Goal: Task Accomplishment & Management: Manage account settings

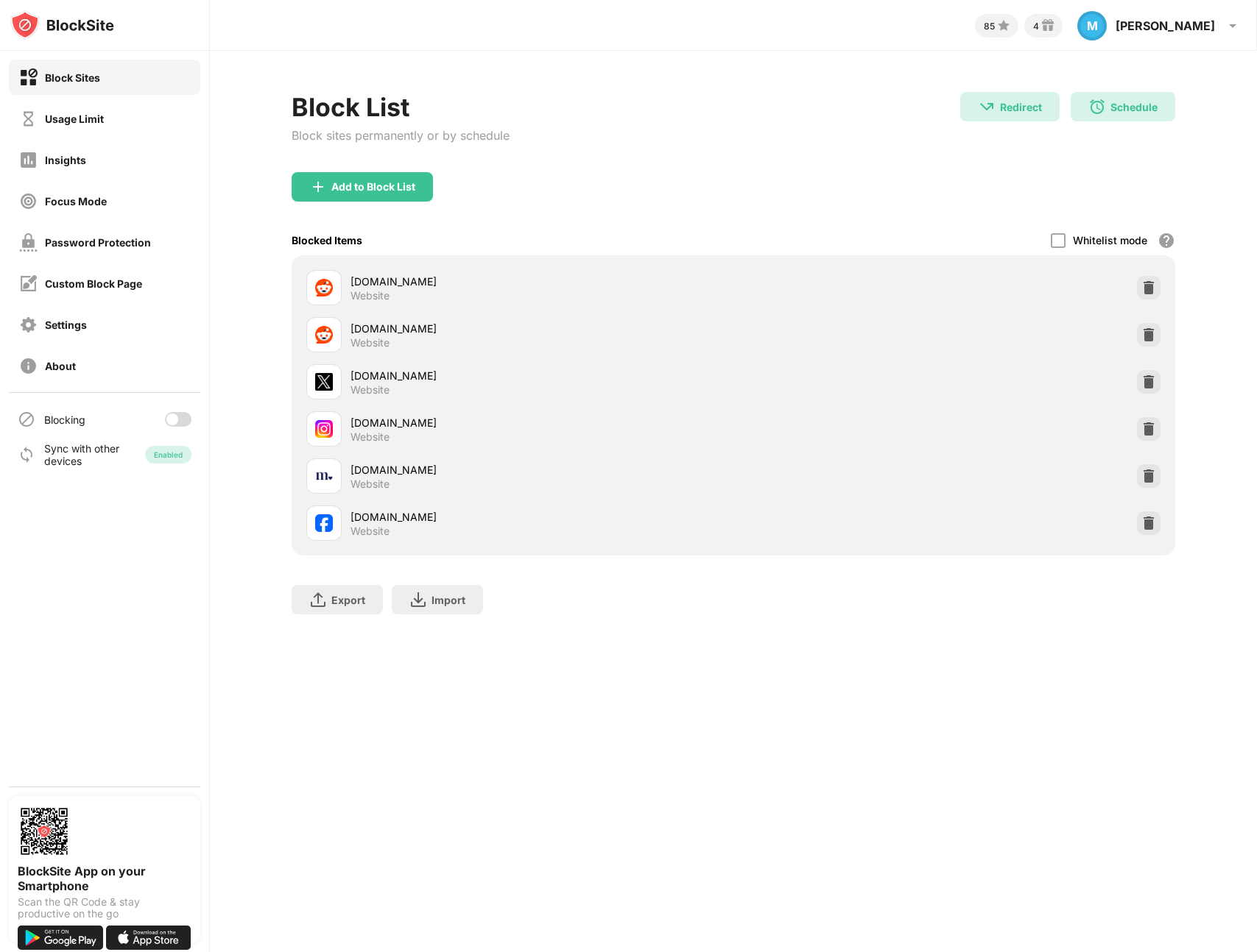
click at [169, 414] on div at bounding box center [172, 419] width 11 height 11
click at [285, 657] on div "Block List Block sites permanently or by schedule Redirect Redirect to [DOMAIN_…" at bounding box center [733, 361] width 1046 height 620
